Goal: Task Accomplishment & Management: Complete application form

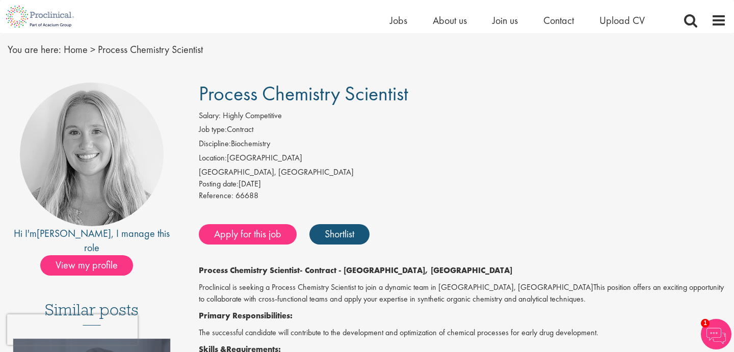
scroll to position [37, 0]
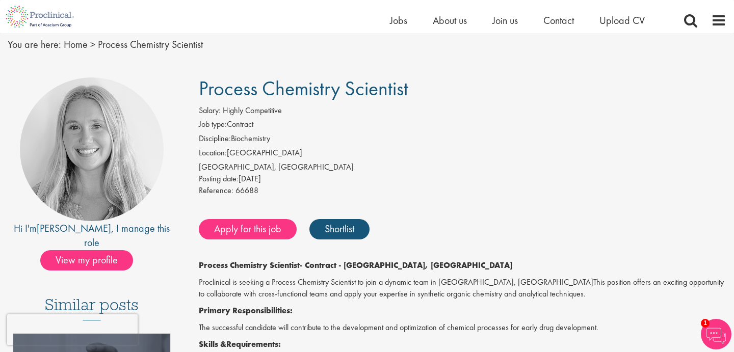
click at [365, 152] on li "Location: United States" at bounding box center [463, 154] width 528 height 14
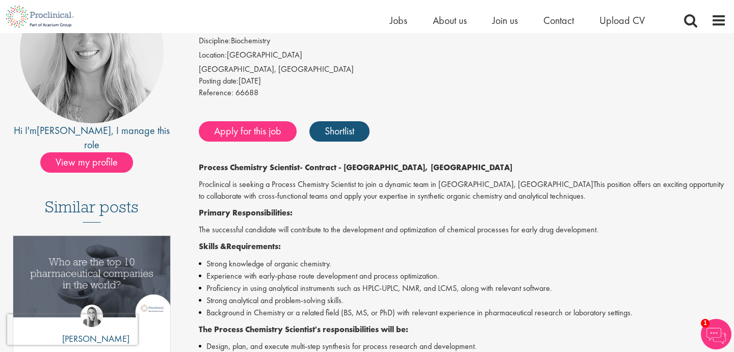
scroll to position [136, 0]
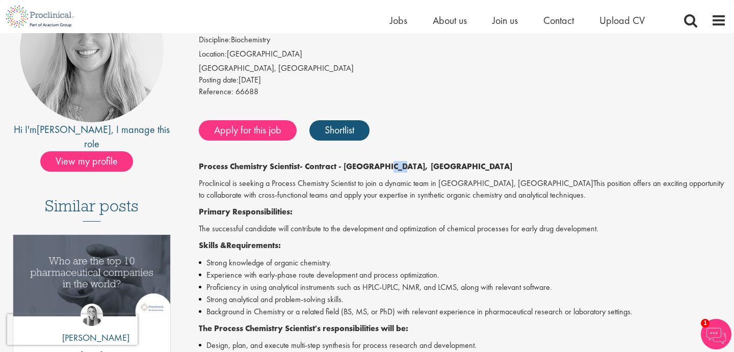
drag, startPoint x: 391, startPoint y: 170, endPoint x: 405, endPoint y: 168, distance: 14.4
click at [405, 168] on strong "- Contract - Cambridge, MA" at bounding box center [406, 166] width 213 height 11
click at [372, 167] on strong "- Contract - Cambridge, MA" at bounding box center [406, 166] width 213 height 11
drag, startPoint x: 347, startPoint y: 168, endPoint x: 410, endPoint y: 163, distance: 63.5
click at [410, 163] on p "Process Chemistry Scientist - Contract - Cambridge, MA" at bounding box center [463, 167] width 528 height 12
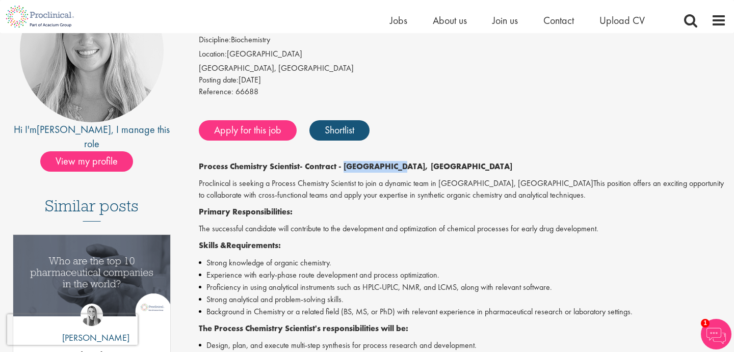
copy strong "Cambridge, MA"
click at [461, 141] on div "Apply for this job Shortlist" at bounding box center [461, 130] width 530 height 31
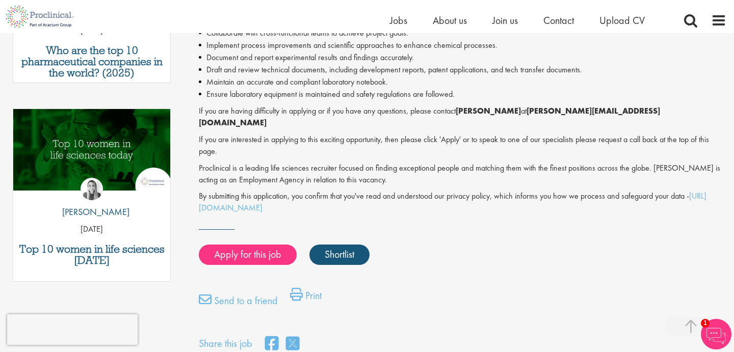
scroll to position [459, 0]
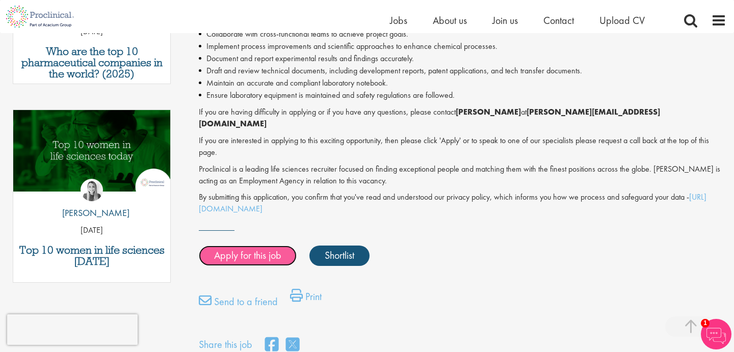
click at [255, 246] on link "Apply for this job" at bounding box center [248, 256] width 98 height 20
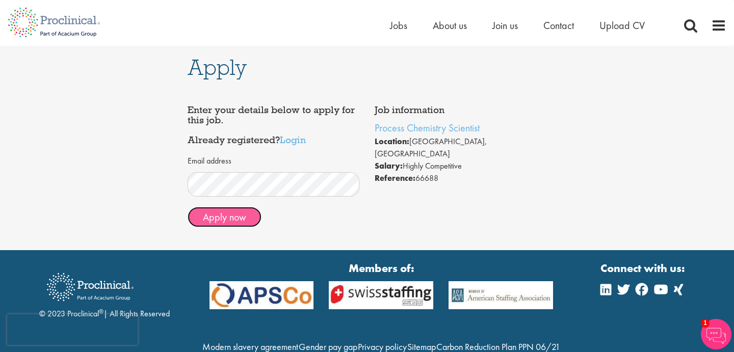
click at [224, 220] on button "Apply now" at bounding box center [225, 217] width 74 height 20
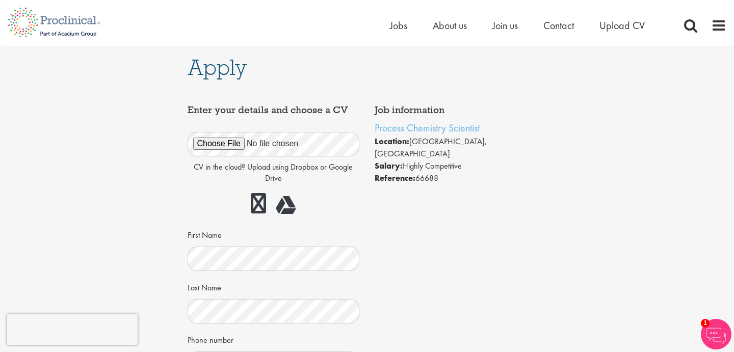
click at [127, 216] on div "Apply Job information Process Chemistry Scientist Location: [GEOGRAPHIC_DATA], …" at bounding box center [366, 290] width 749 height 489
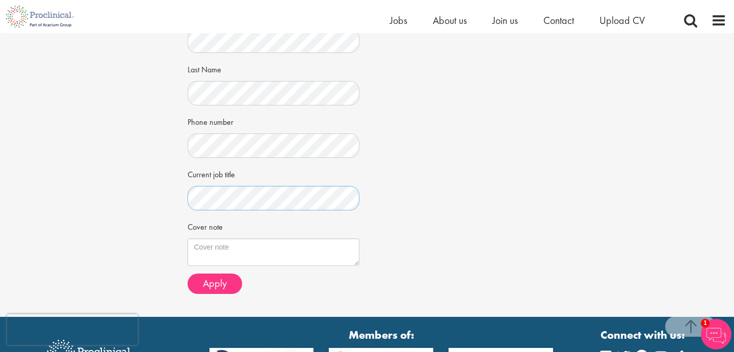
scroll to position [229, 0]
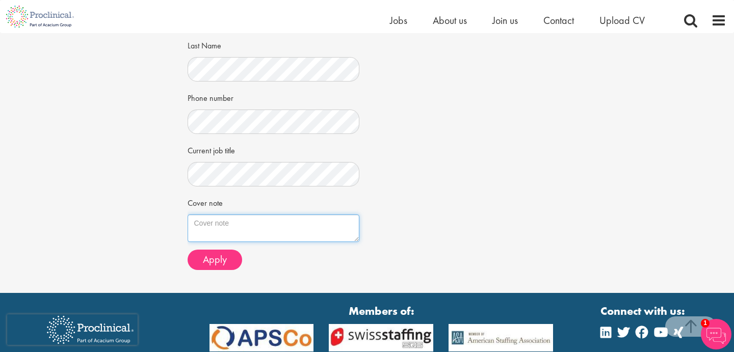
click at [206, 228] on textarea "Cover note" at bounding box center [274, 229] width 172 height 28
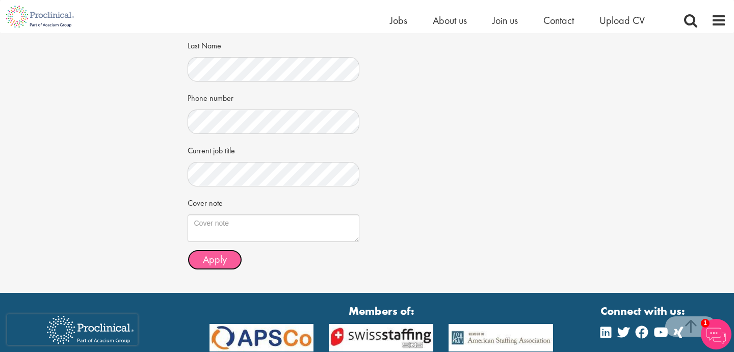
click at [218, 260] on span "Apply" at bounding box center [215, 259] width 24 height 13
